Goal: Book appointment/travel/reservation

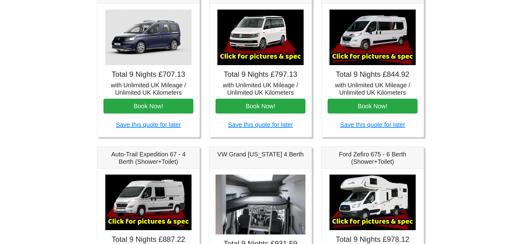
scroll to position [123, 0]
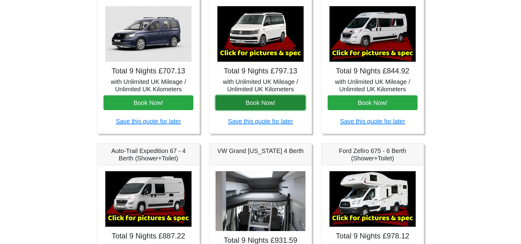
click at [267, 103] on button "Book Now!" at bounding box center [261, 102] width 90 height 15
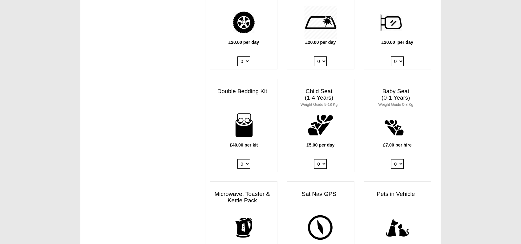
scroll to position [585, 0]
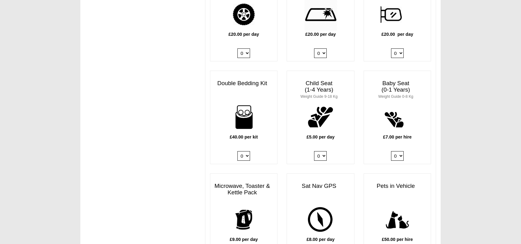
click at [248, 151] on select "0 1 2 3 4" at bounding box center [244, 156] width 13 height 10
click at [238, 151] on select "0 1 2 3 4" at bounding box center [244, 156] width 13 height 10
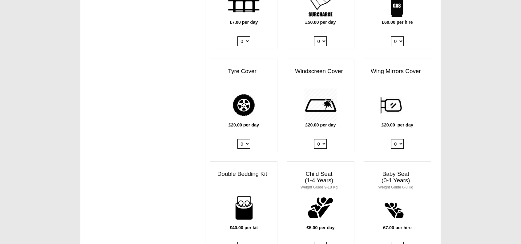
scroll to position [616, 0]
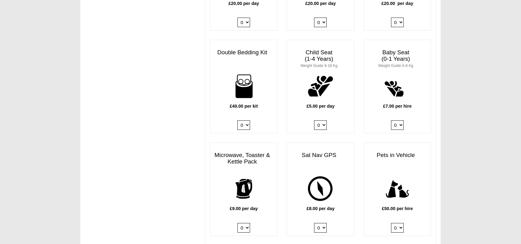
drag, startPoint x: 249, startPoint y: 117, endPoint x: 248, endPoint y: 121, distance: 4.2
click at [248, 120] on select "0 1 2 3 4" at bounding box center [244, 125] width 13 height 10
select select "Double Bedding Kit x QTY 2 @ 40.00 GBP per kit."
click at [238, 120] on select "0 1 2 3 4" at bounding box center [244, 125] width 13 height 10
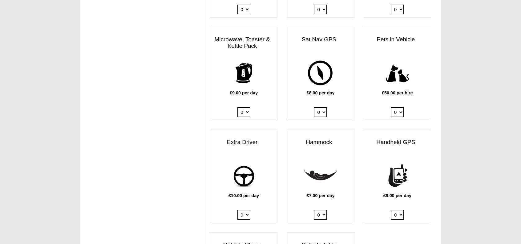
scroll to position [770, 0]
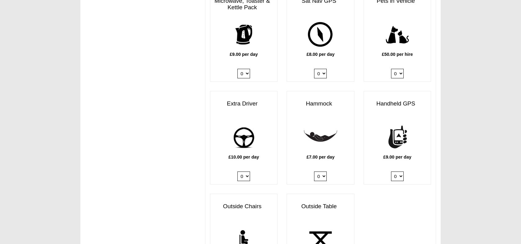
click at [247, 171] on select "0 1" at bounding box center [244, 176] width 13 height 10
select select "Extra Driver x QTY 1 @ 10.00 GBP per day."
click at [238, 171] on select "0 1" at bounding box center [244, 176] width 13 height 10
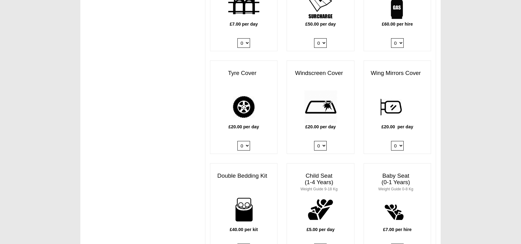
scroll to position [401, 0]
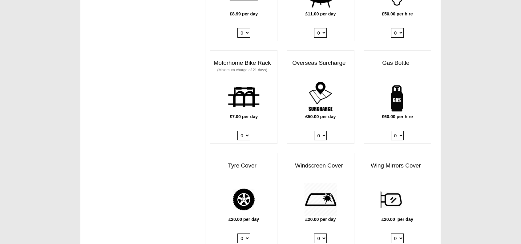
click at [398, 131] on select "0 1" at bounding box center [397, 136] width 13 height 10
select select "Gas Bottle x QTY 1 @ 60.00 GBP per hire."
click at [391, 131] on select "0 1" at bounding box center [397, 136] width 13 height 10
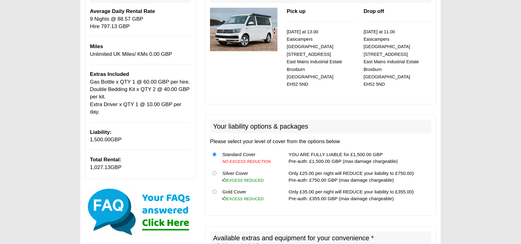
scroll to position [92, 0]
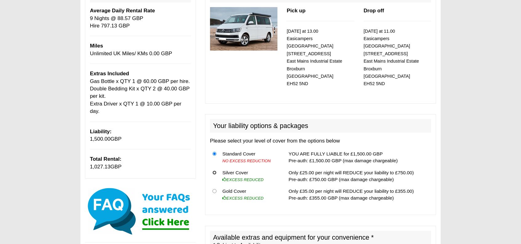
click at [215, 170] on input "radio" at bounding box center [215, 172] width 4 height 4
radio input "true"
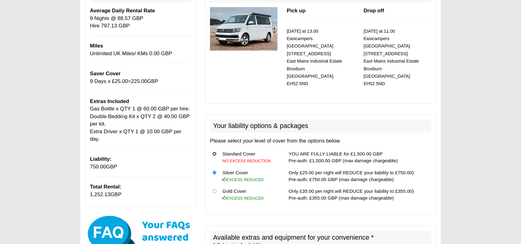
click at [216, 152] on input "radio" at bounding box center [215, 154] width 4 height 4
radio input "true"
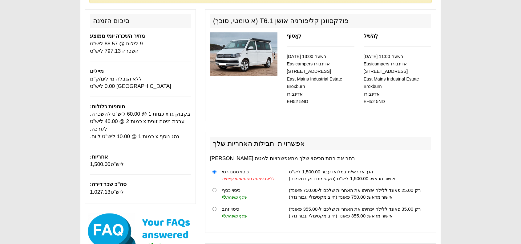
scroll to position [0, 0]
